Goal: Information Seeking & Learning: Learn about a topic

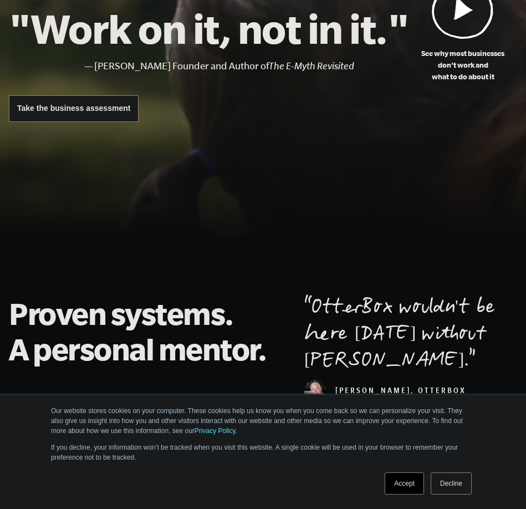
scroll to position [170, 0]
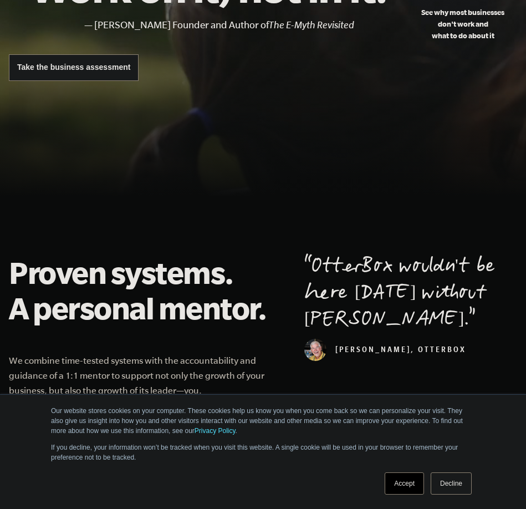
click at [410, 487] on link "Accept" at bounding box center [404, 483] width 39 height 22
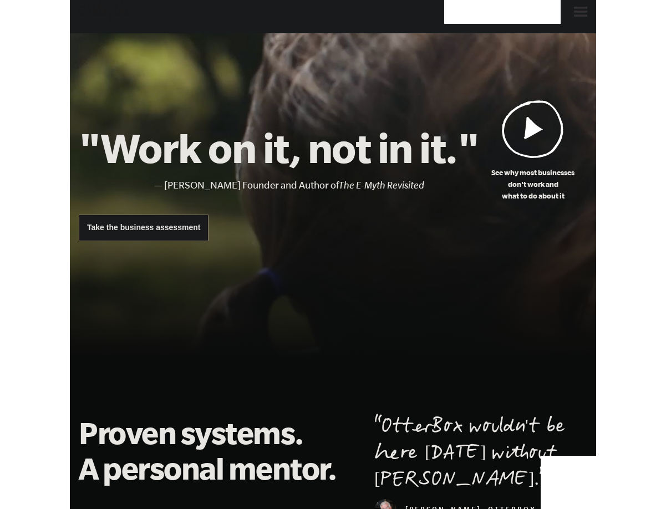
scroll to position [0, 0]
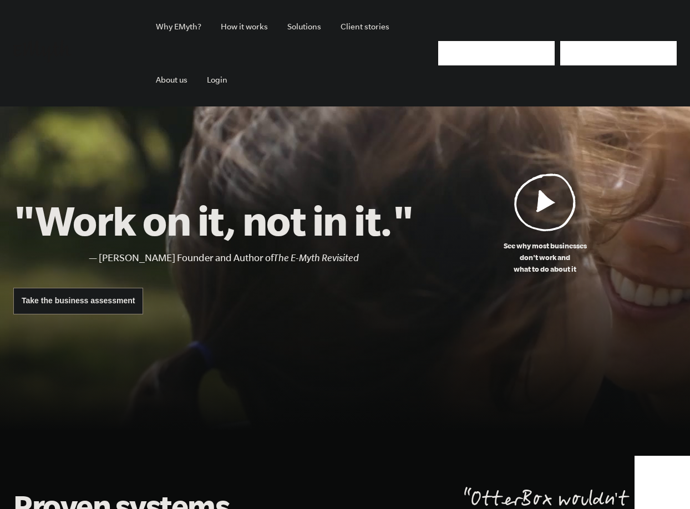
drag, startPoint x: 687, startPoint y: 39, endPoint x: 677, endPoint y: 37, distance: 10.7
click at [526, 40] on div "Why EMyth? Solutions How It Works Client Stories About Us Free Resources Why EM…" at bounding box center [345, 53] width 690 height 106
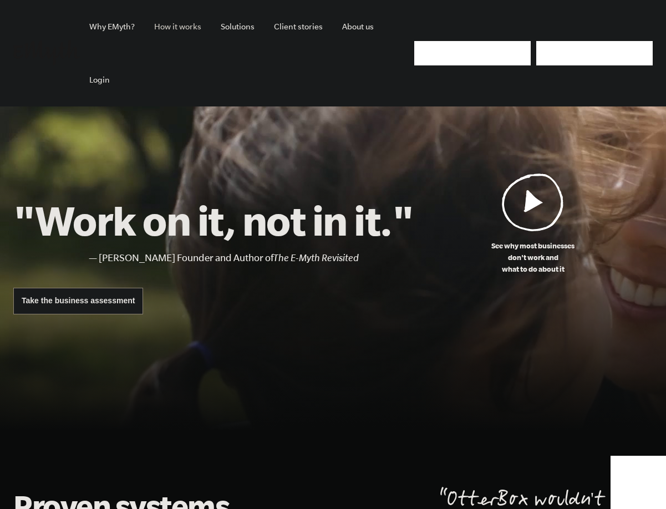
click at [187, 27] on link "How it works" at bounding box center [177, 26] width 65 height 53
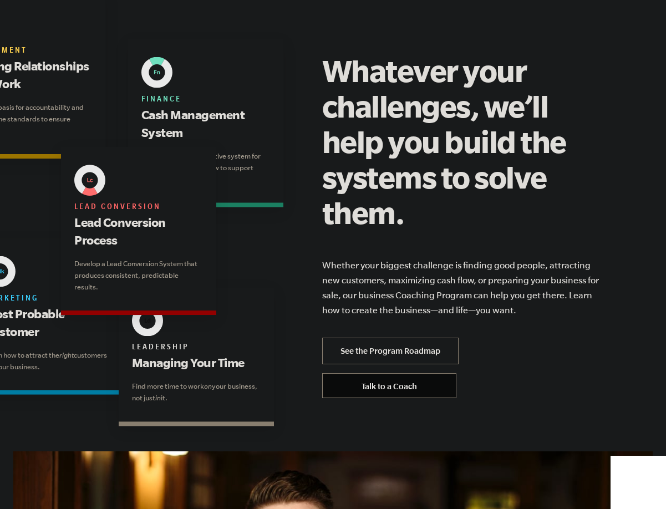
scroll to position [2232, 0]
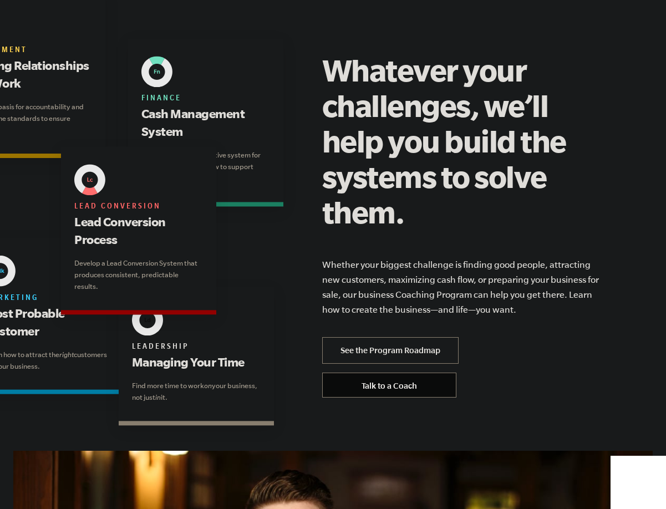
click at [415, 337] on link "See the Program Roadmap" at bounding box center [390, 350] width 136 height 27
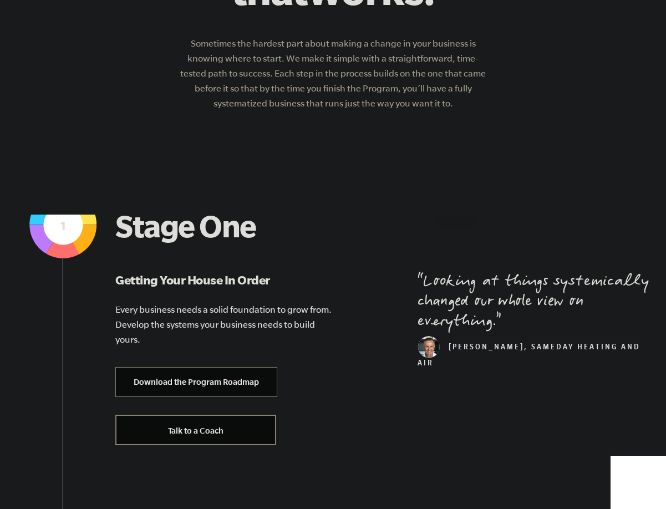
scroll to position [310, 0]
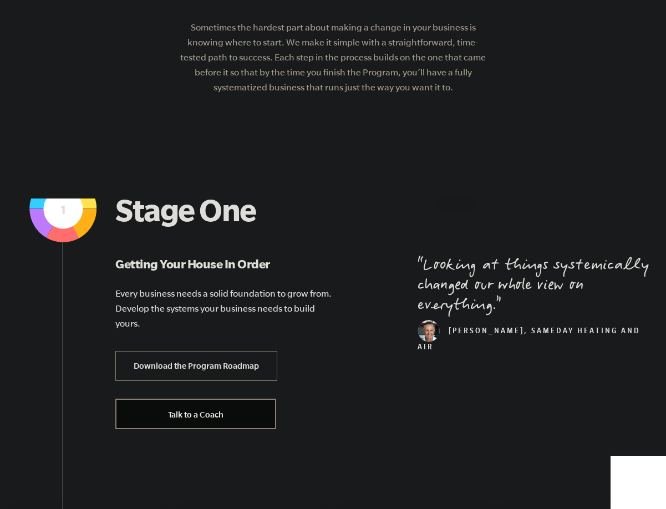
click at [210, 358] on link "Download the Program Roadmap" at bounding box center [196, 366] width 162 height 30
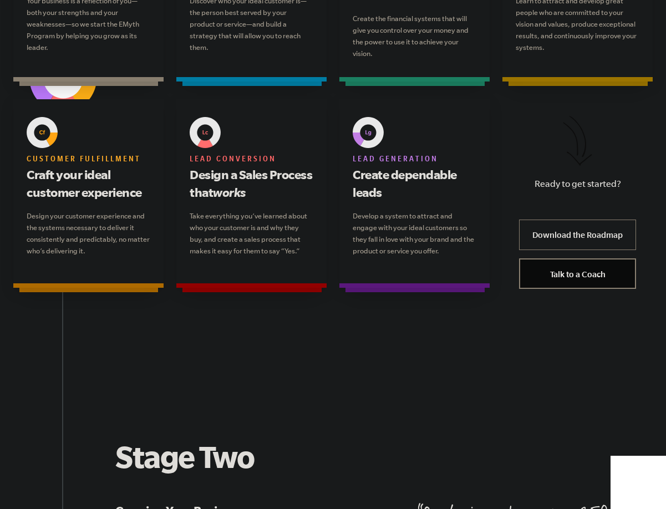
scroll to position [946, 0]
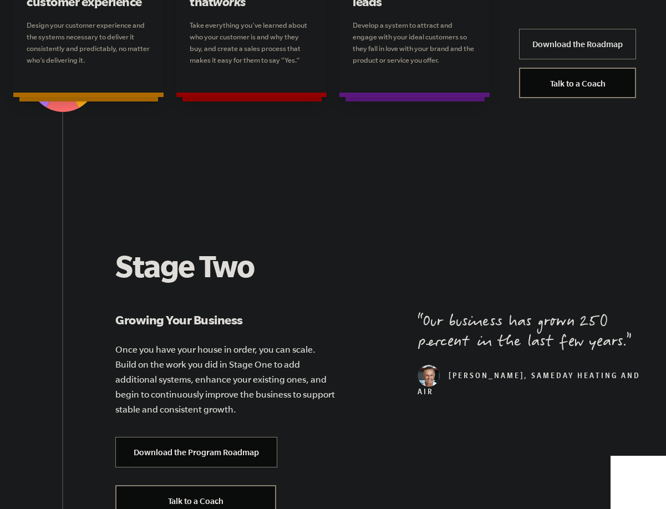
scroll to position [1283, 0]
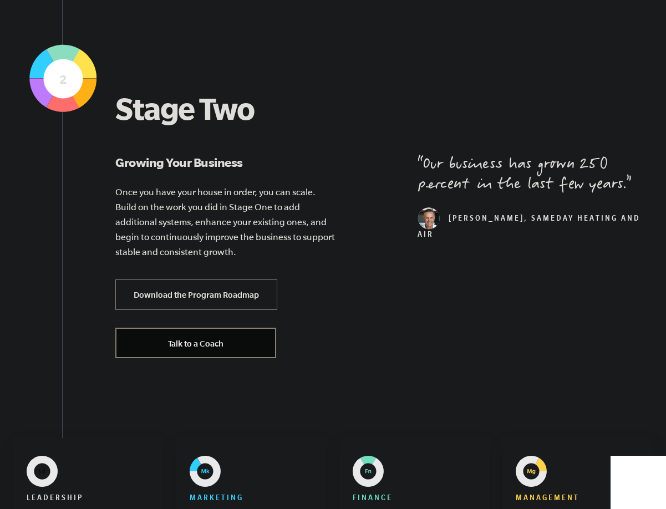
click at [231, 298] on link "Download the Program Roadmap" at bounding box center [196, 294] width 162 height 30
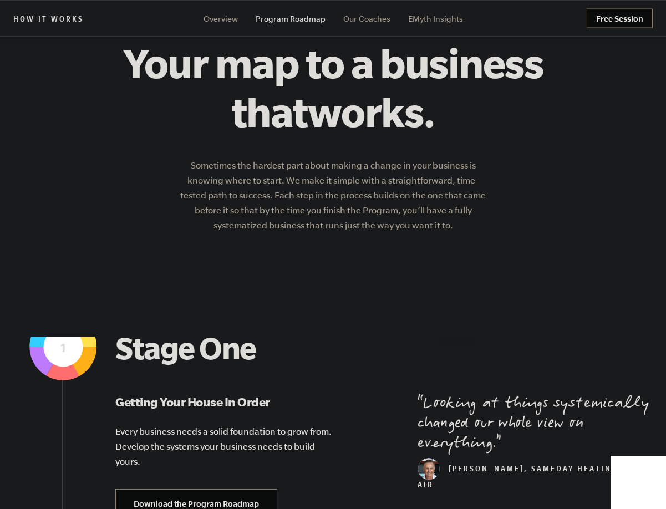
scroll to position [0, 0]
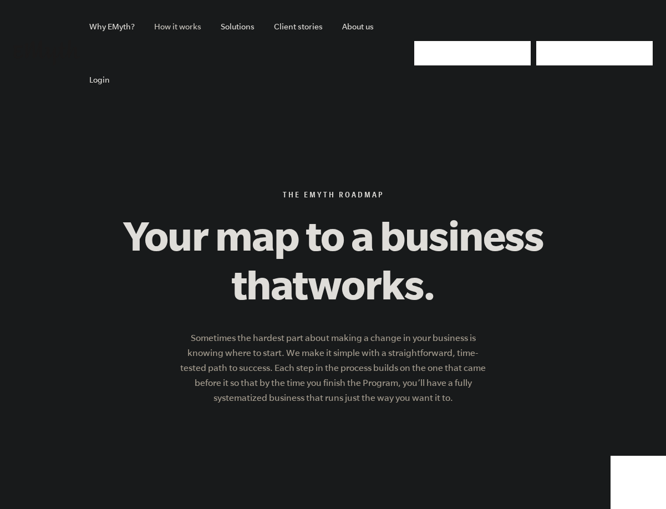
click at [174, 27] on link "How it works" at bounding box center [177, 26] width 65 height 53
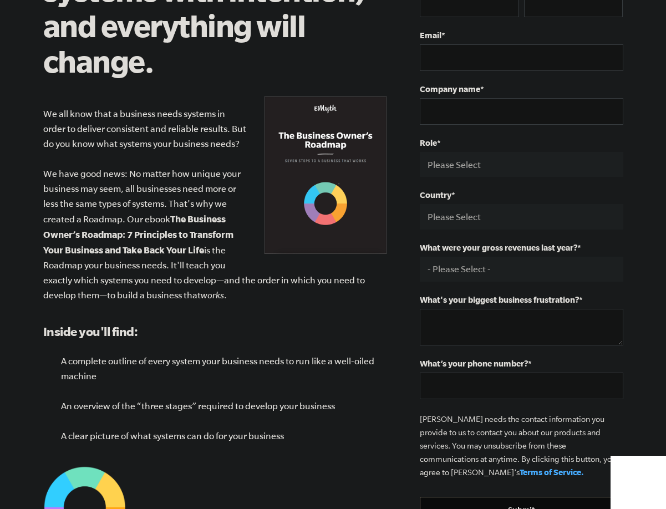
scroll to position [152, 0]
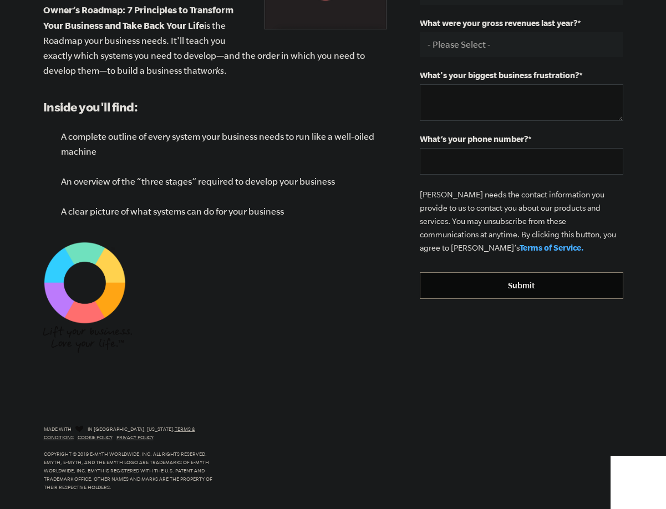
click at [81, 297] on img at bounding box center [84, 282] width 83 height 83
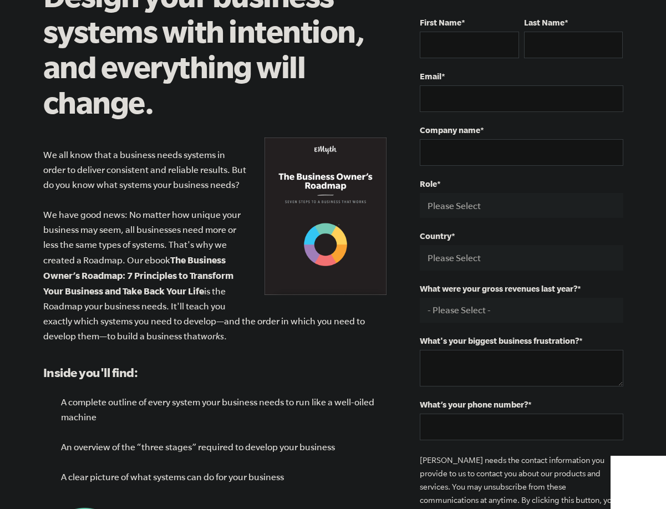
scroll to position [72, 0]
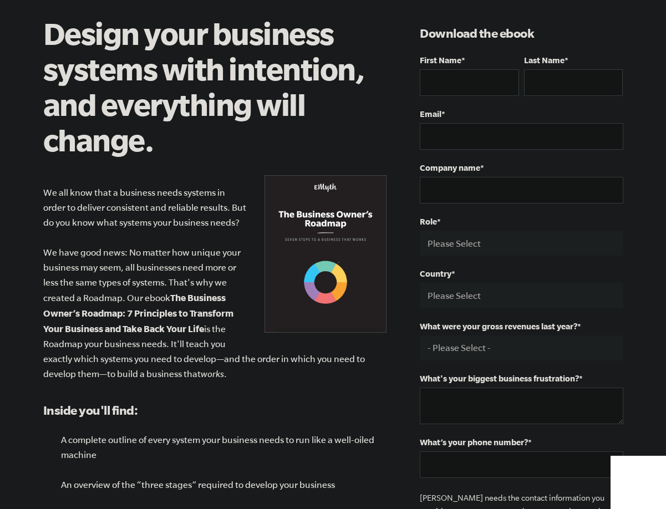
click at [325, 222] on p "We all know that a business needs systems in order to deliver consistent and re…" at bounding box center [215, 283] width 344 height 196
click at [354, 241] on p "We all know that a business needs systems in order to deliver consistent and re…" at bounding box center [215, 283] width 344 height 196
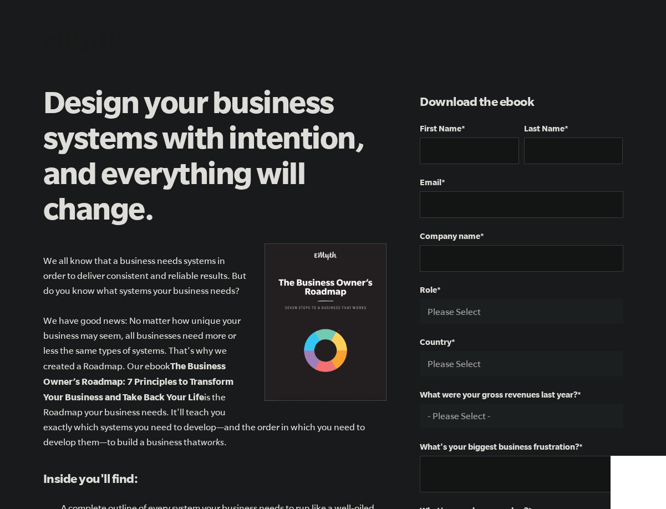
scroll to position [0, 0]
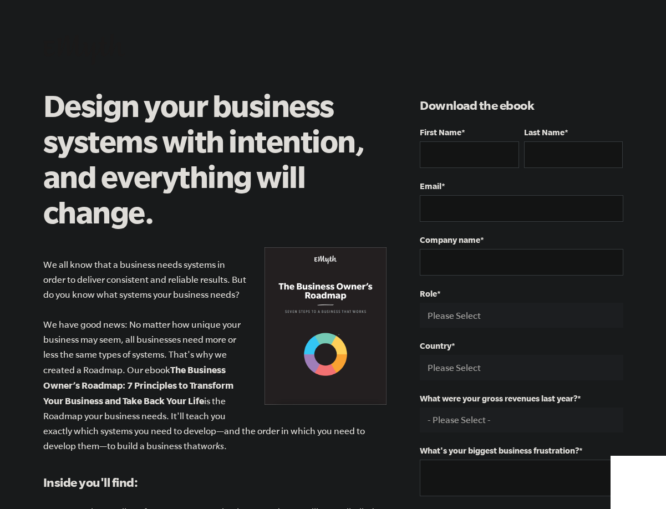
click at [502, 109] on h3 "Download the ebook" at bounding box center [521, 105] width 203 height 18
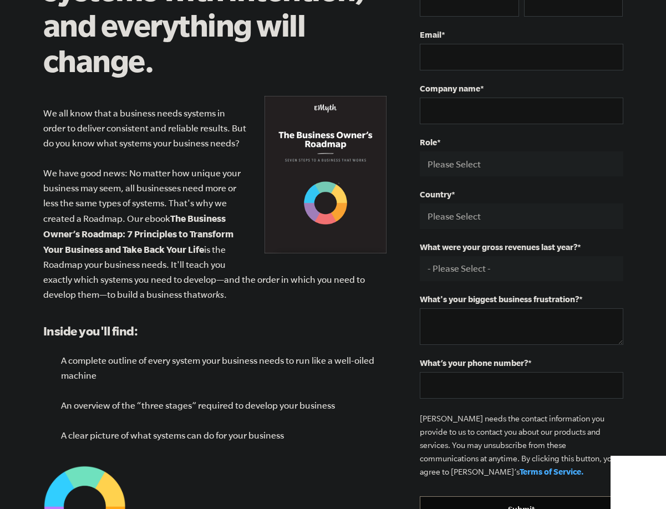
scroll to position [153, 0]
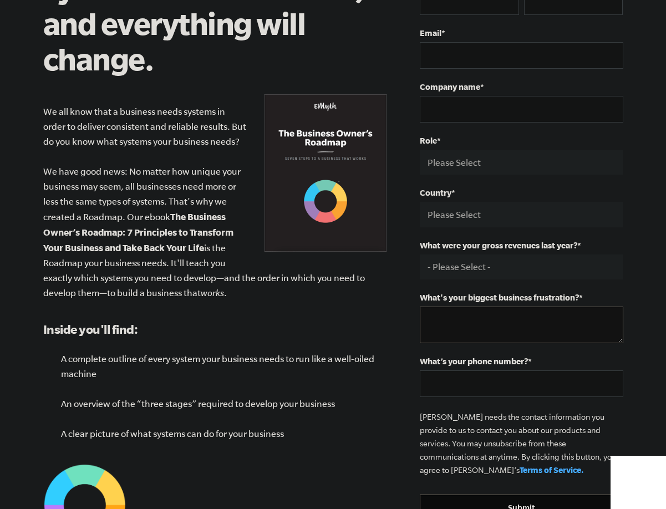
click at [477, 312] on textarea "What's your biggest business frustration? *" at bounding box center [521, 325] width 203 height 37
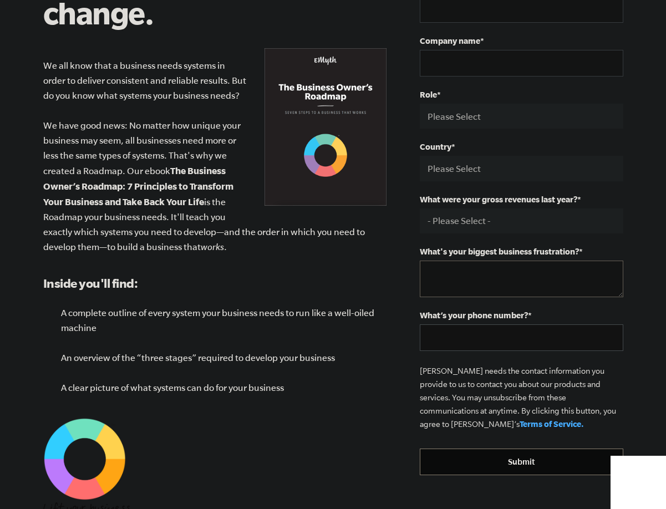
scroll to position [205, 0]
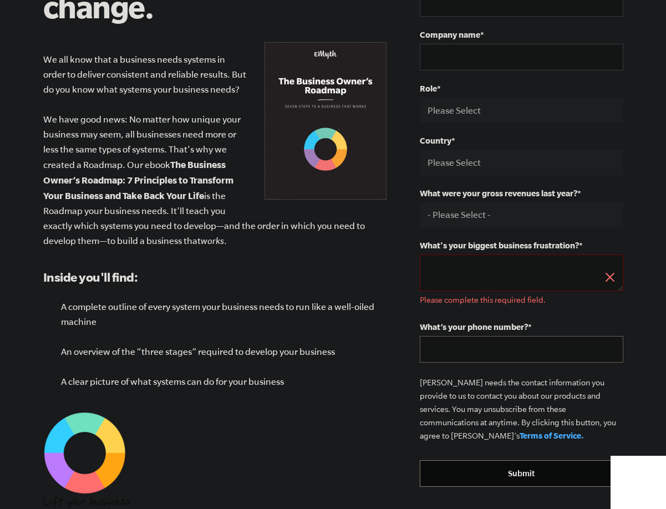
click at [491, 333] on div "What’s your phone number? *" at bounding box center [521, 342] width 203 height 40
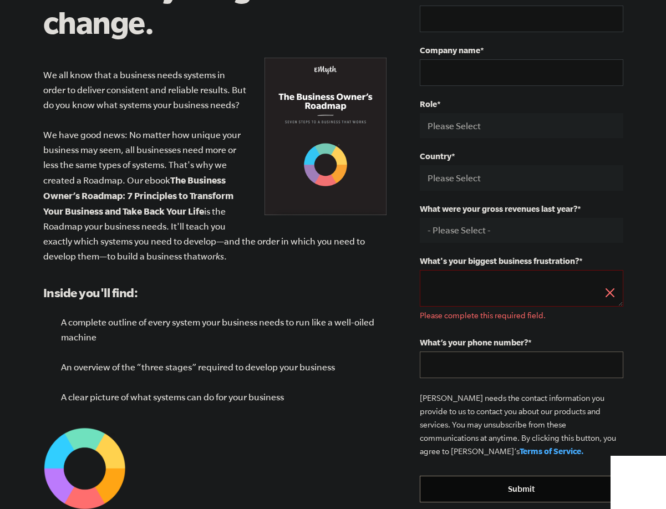
scroll to position [188, 0]
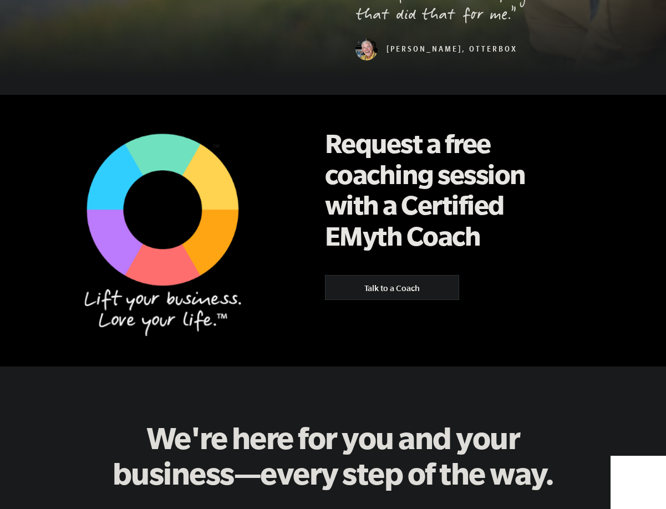
scroll to position [690, 0]
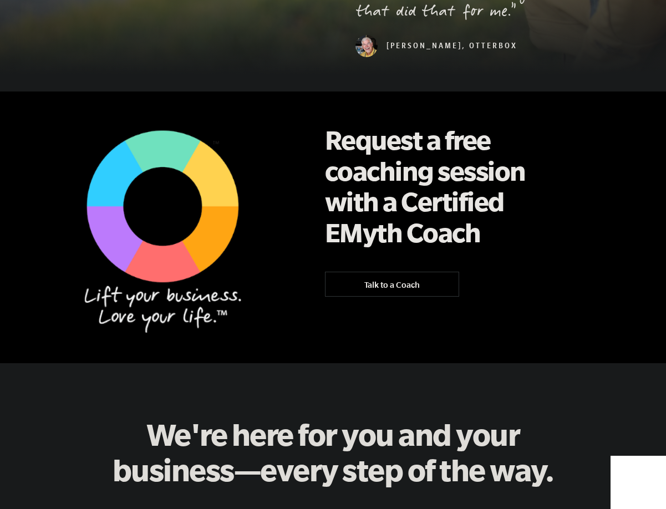
click at [378, 272] on link "Talk to a Coach" at bounding box center [392, 284] width 134 height 25
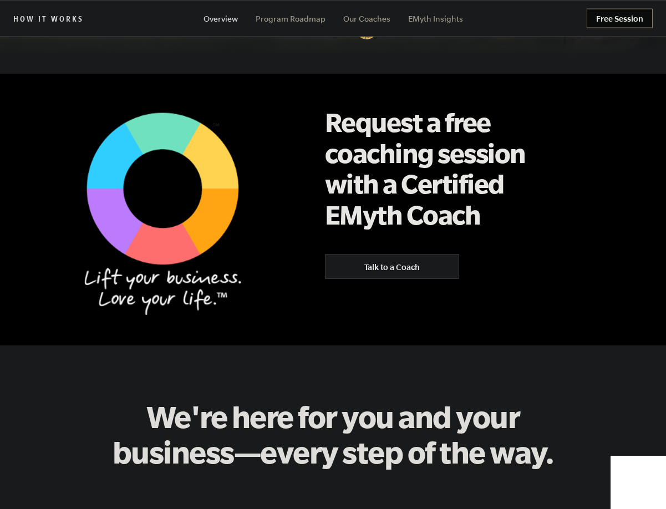
scroll to position [0, 0]
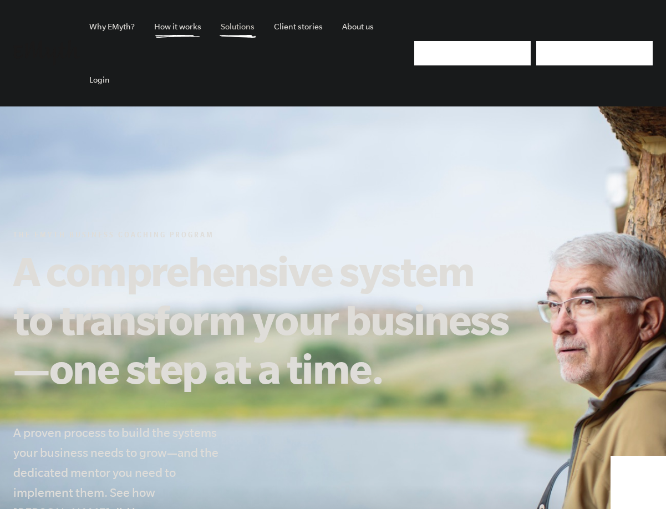
click at [239, 33] on link "Solutions" at bounding box center [238, 26] width 52 height 53
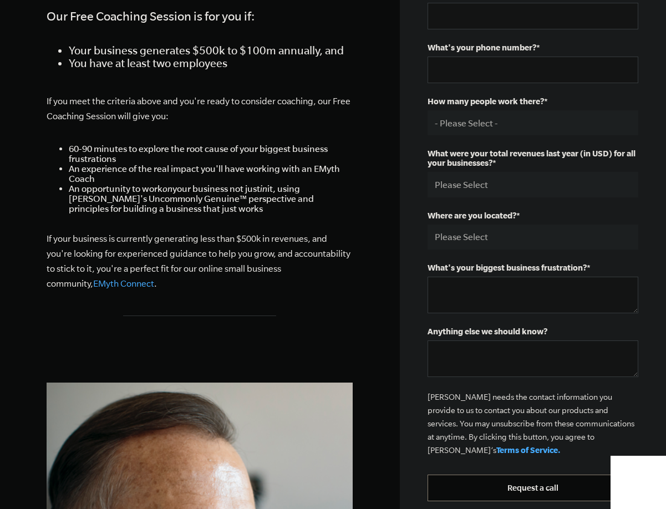
scroll to position [100, 0]
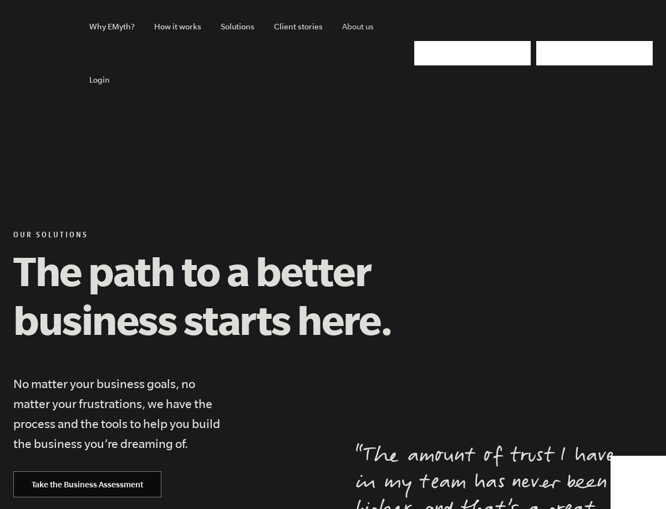
click at [350, 28] on link "About us" at bounding box center [357, 26] width 49 height 53
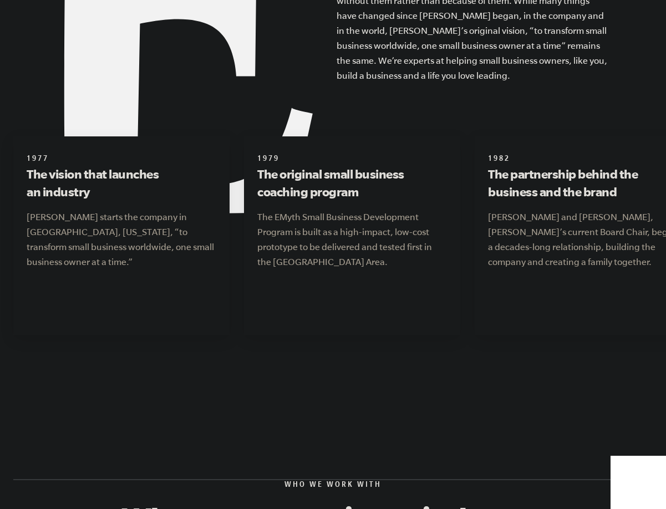
scroll to position [1345, 0]
click at [636, 365] on link "Next" at bounding box center [630, 373] width 44 height 17
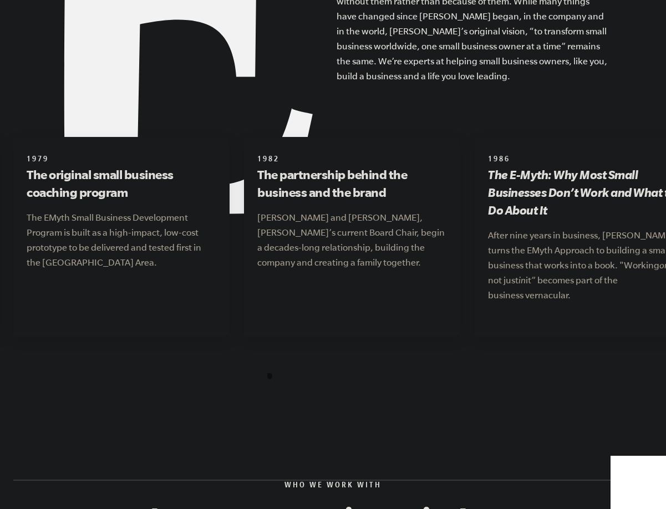
click at [636, 365] on link "Next" at bounding box center [630, 373] width 44 height 17
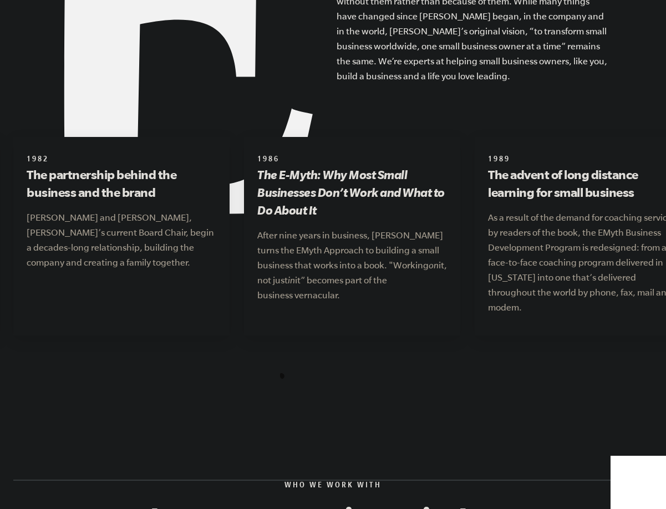
click at [636, 365] on link "Next" at bounding box center [630, 373] width 44 height 17
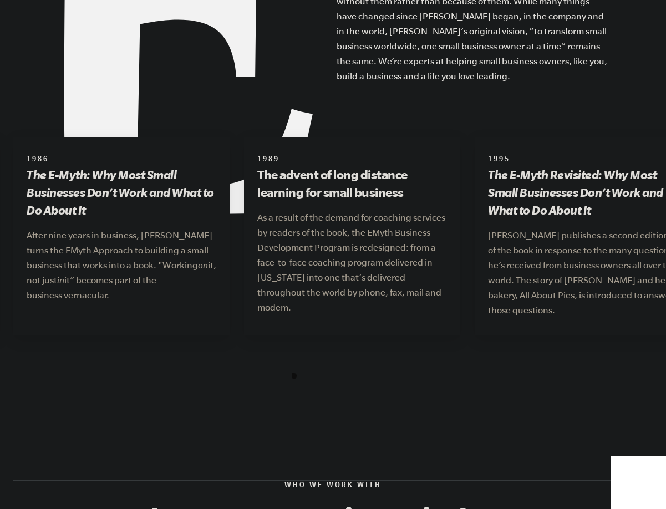
click at [636, 365] on link "Next" at bounding box center [630, 373] width 44 height 17
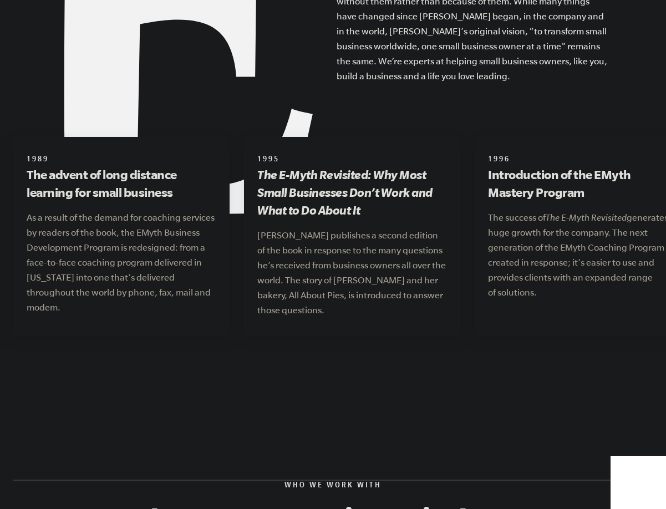
click at [636, 365] on link "Next" at bounding box center [630, 373] width 44 height 17
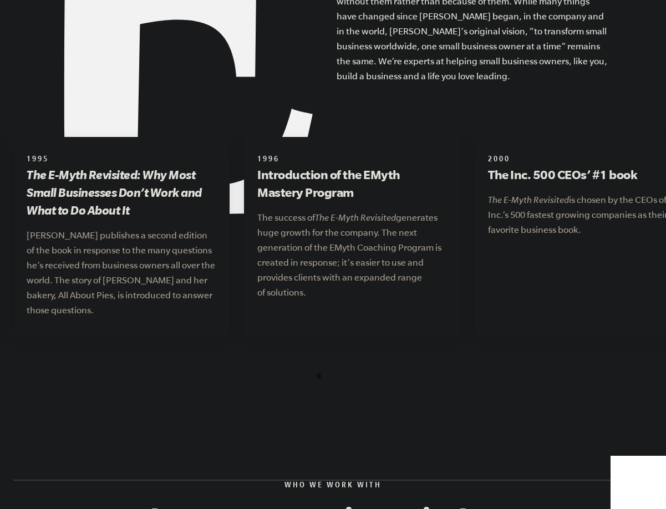
click at [624, 365] on link "Next" at bounding box center [630, 373] width 44 height 17
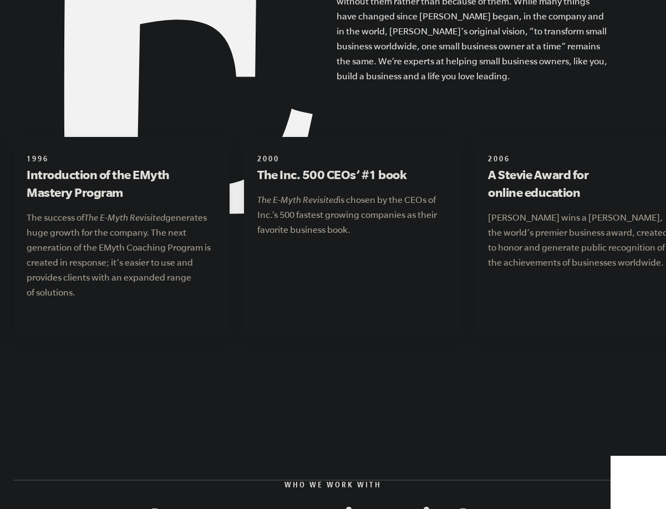
click at [624, 365] on link "Next" at bounding box center [630, 373] width 44 height 17
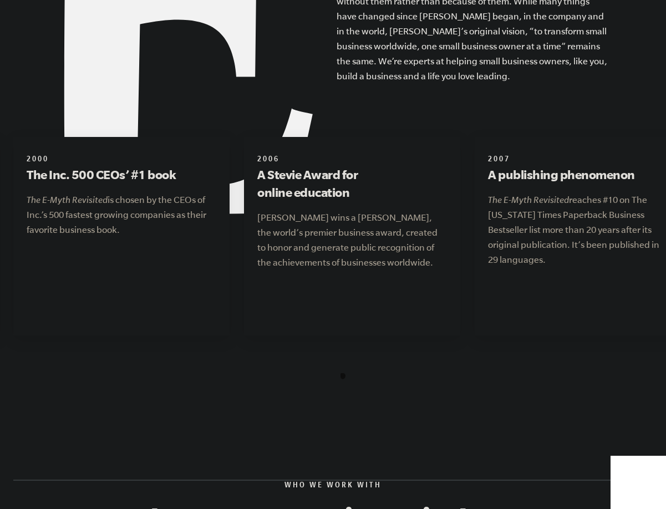
click at [624, 365] on link "Next" at bounding box center [630, 373] width 44 height 17
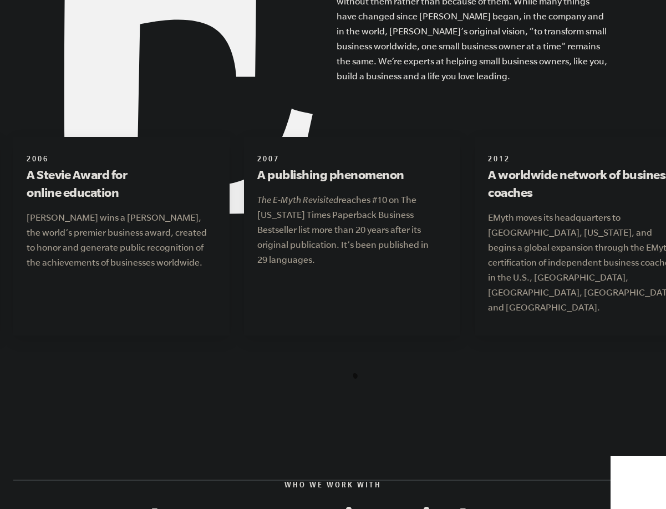
click at [624, 365] on link "Next" at bounding box center [630, 373] width 44 height 17
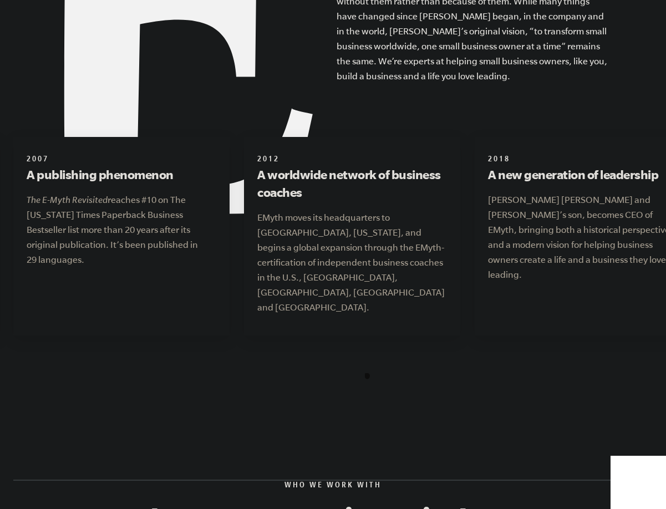
click at [624, 365] on link "Next" at bounding box center [630, 373] width 44 height 17
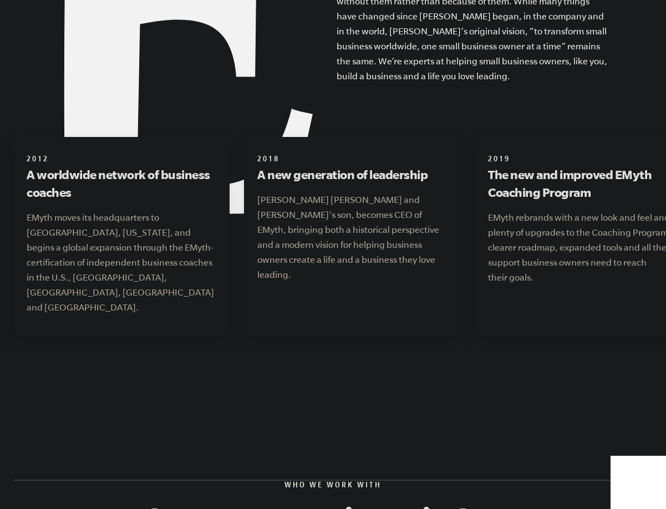
click at [624, 365] on link "Next" at bounding box center [630, 373] width 44 height 17
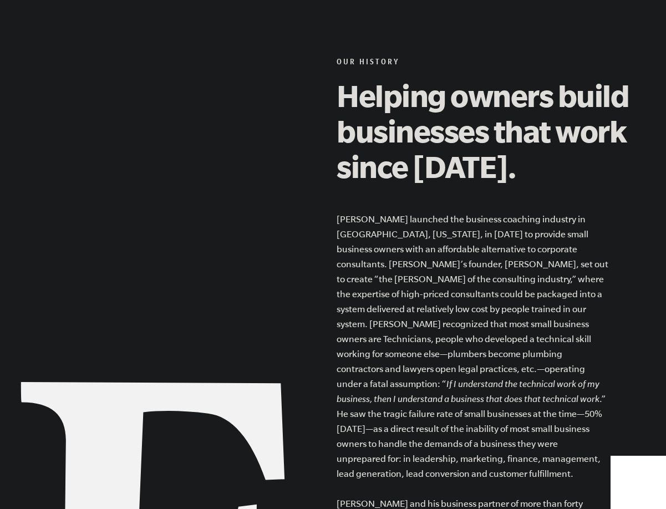
scroll to position [0, 0]
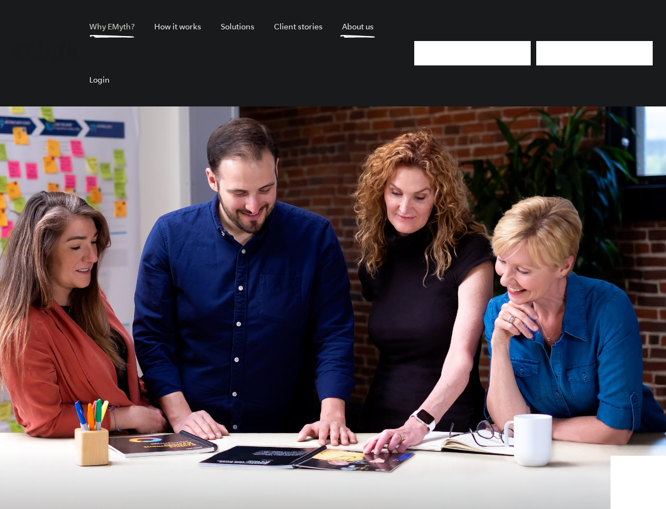
click at [115, 32] on link "Why EMyth?" at bounding box center [111, 26] width 63 height 53
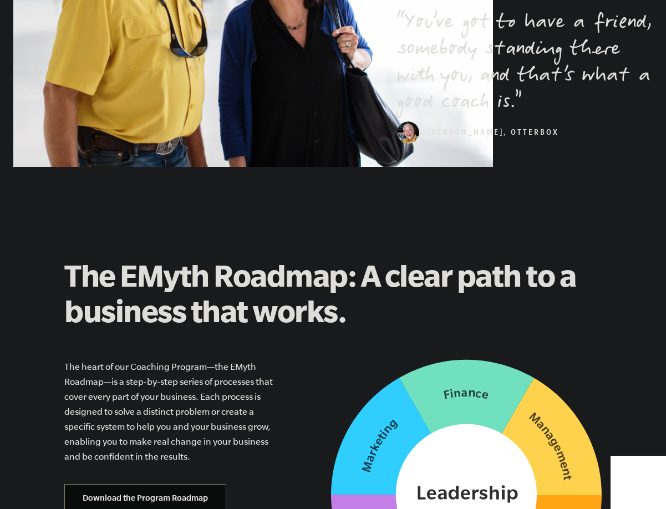
scroll to position [2498, 0]
